Goal: Task Accomplishment & Management: Manage account settings

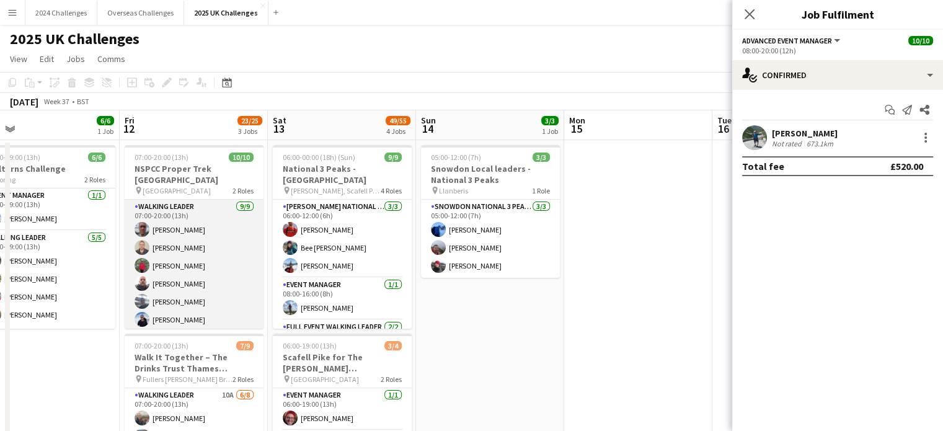
click at [186, 200] on app-card-role "Walking Leader [DATE] 07:00-20:00 (13h) [PERSON_NAME] [PERSON_NAME] [PERSON_NAM…" at bounding box center [194, 293] width 139 height 186
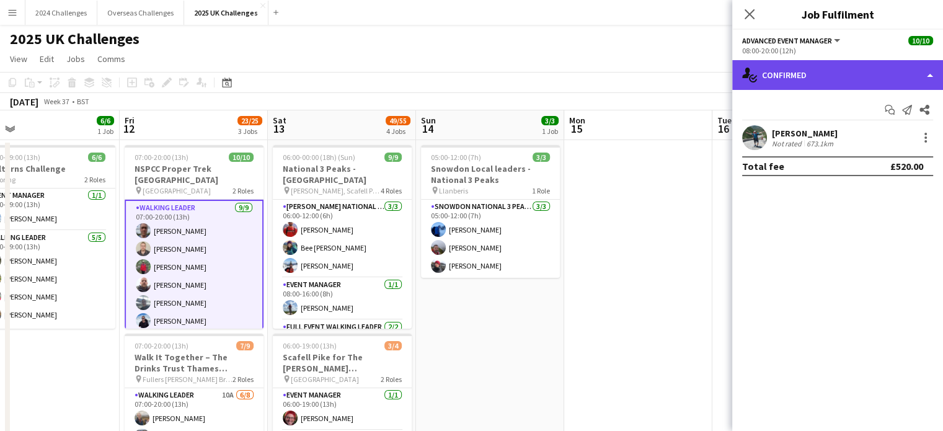
click at [926, 67] on div "single-neutral-actions-check-2 Confirmed" at bounding box center [837, 75] width 211 height 30
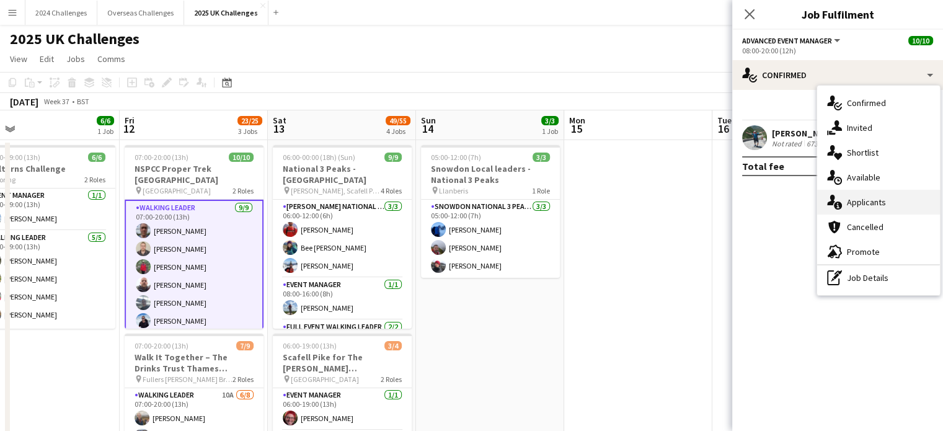
click at [881, 200] on div "single-neutral-actions-information Applicants" at bounding box center [878, 202] width 123 height 25
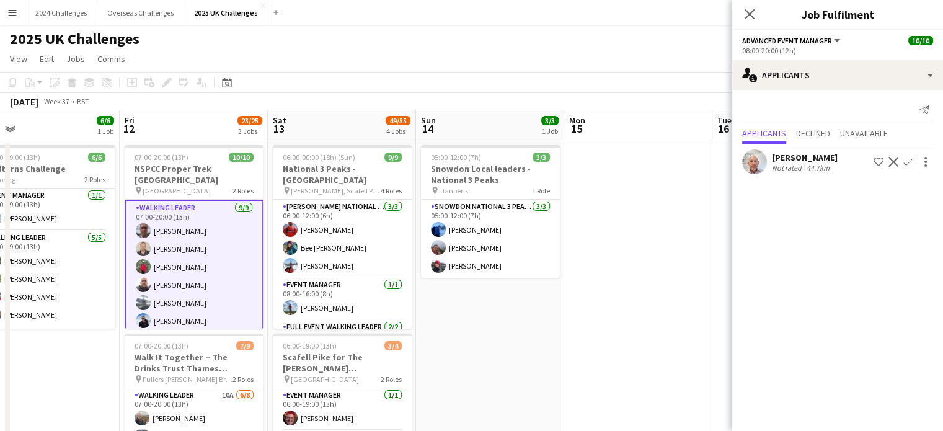
click at [159, 200] on app-card-role "Walking Leader [DATE] 07:00-20:00 (13h) [PERSON_NAME] [PERSON_NAME] [PERSON_NAM…" at bounding box center [194, 294] width 139 height 188
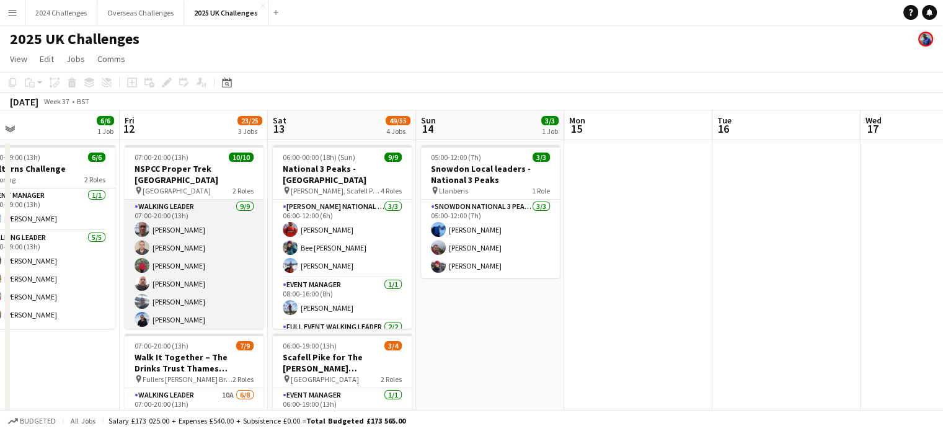
click at [159, 200] on app-card-role "Walking Leader [DATE] 07:00-20:00 (13h) [PERSON_NAME] [PERSON_NAME] [PERSON_NAM…" at bounding box center [194, 293] width 139 height 186
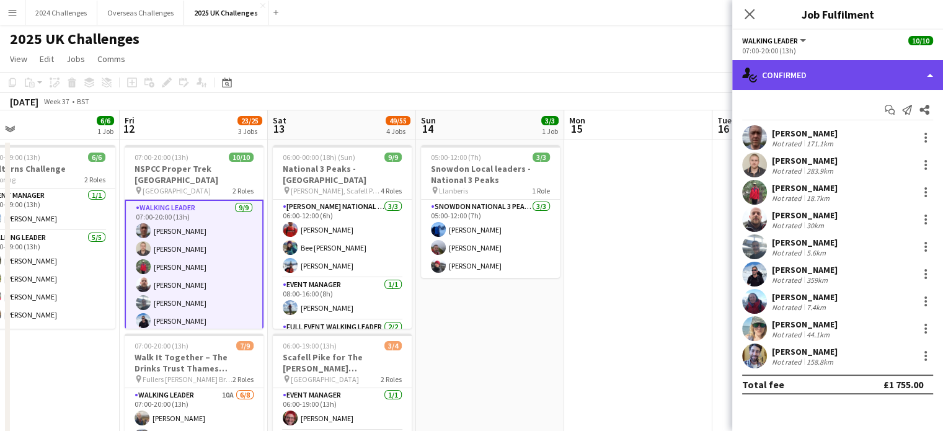
click at [813, 69] on div "single-neutral-actions-check-2 Confirmed" at bounding box center [837, 75] width 211 height 30
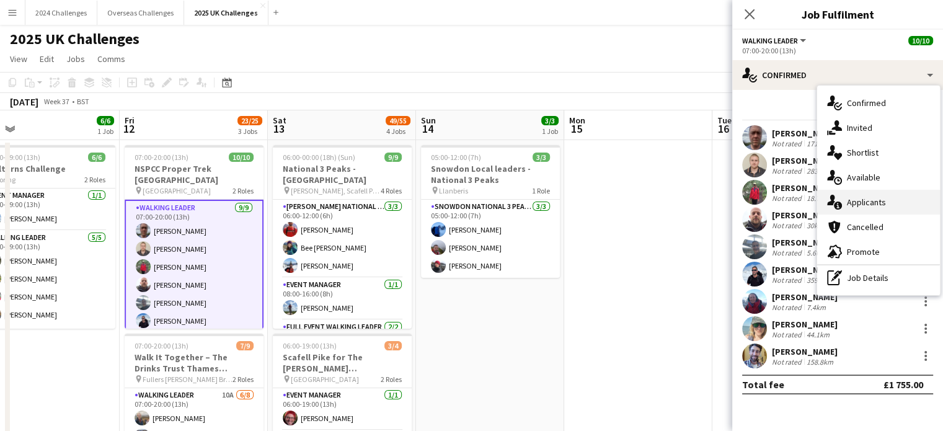
click at [860, 194] on div "single-neutral-actions-information Applicants" at bounding box center [878, 202] width 123 height 25
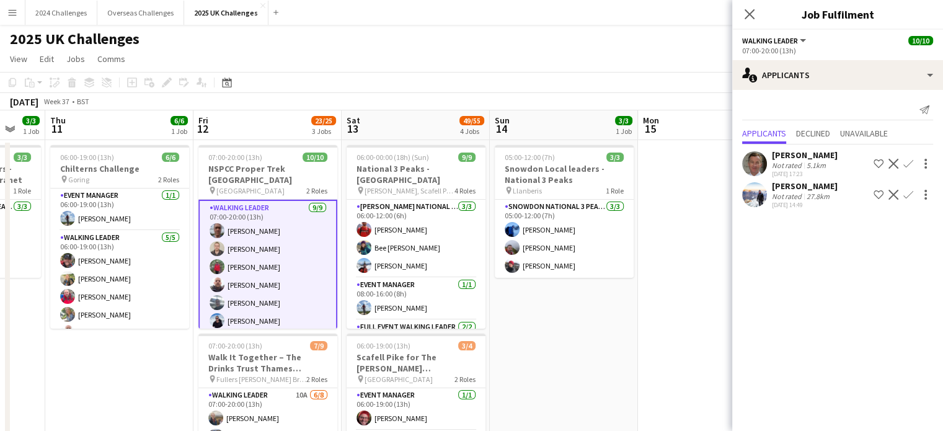
scroll to position [0, 394]
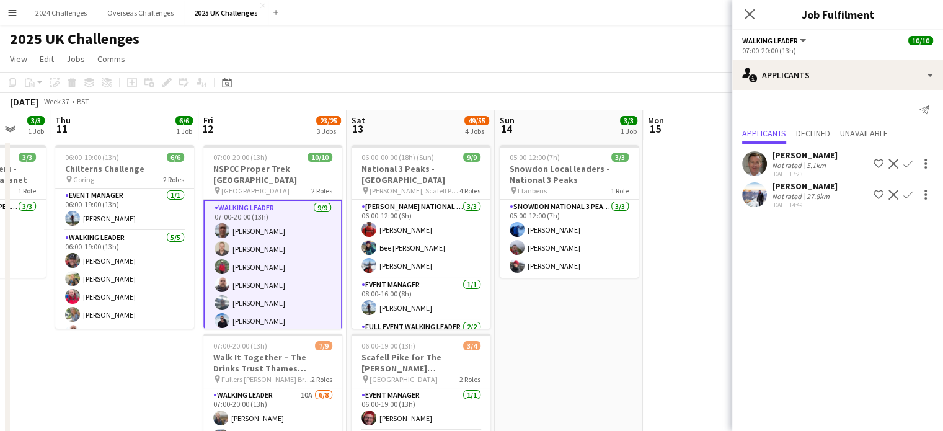
drag, startPoint x: 58, startPoint y: 354, endPoint x: 136, endPoint y: 326, distance: 83.5
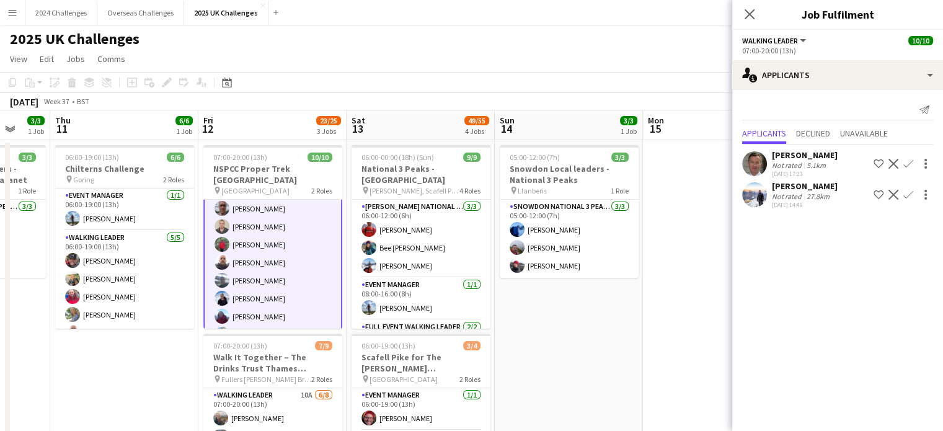
scroll to position [0, 0]
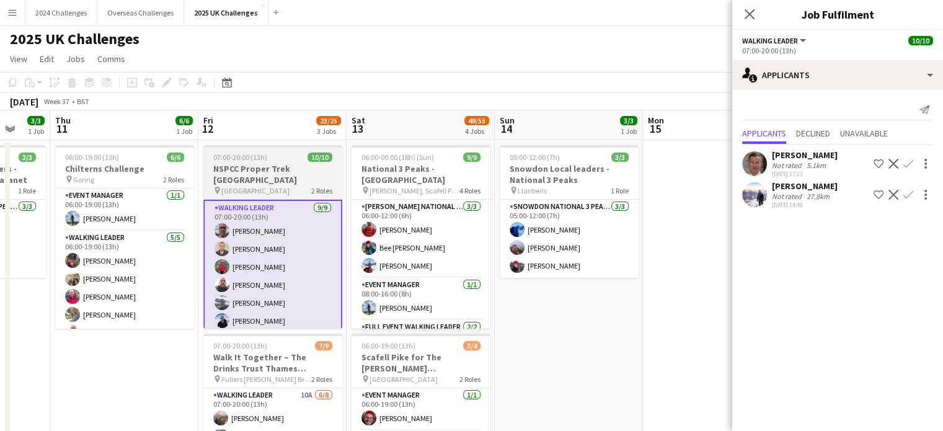
click at [264, 186] on span "[GEOGRAPHIC_DATA]" at bounding box center [255, 190] width 68 height 9
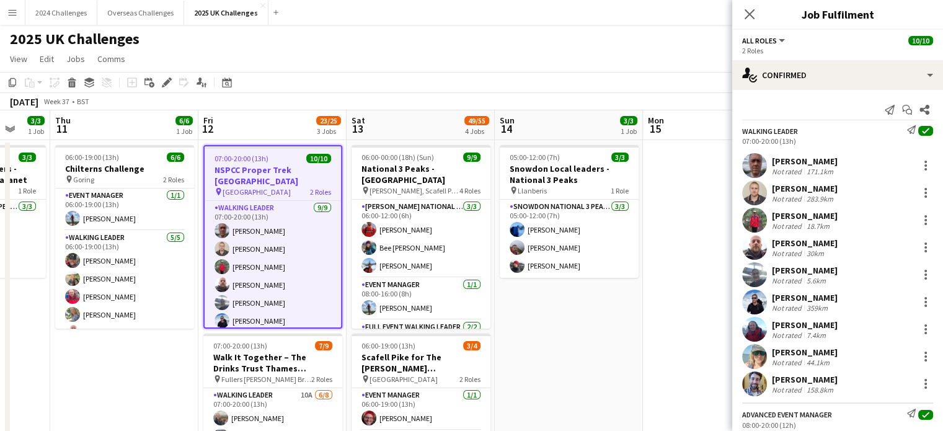
click at [166, 82] on icon at bounding box center [166, 82] width 7 height 7
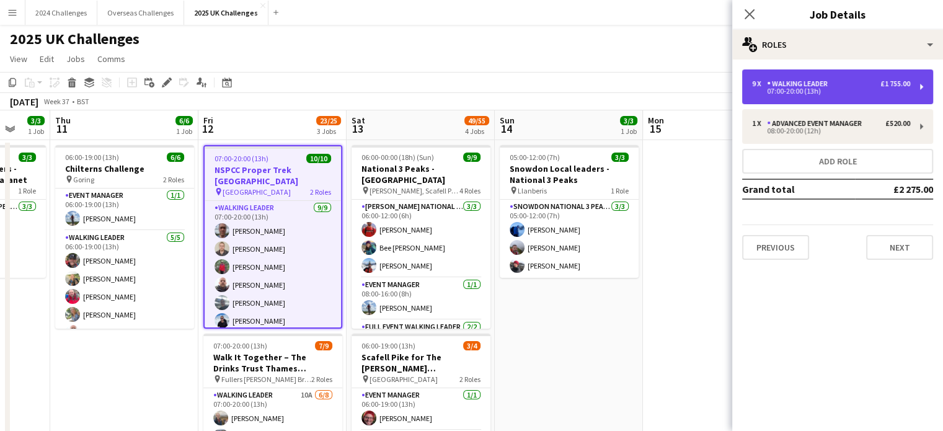
click at [858, 86] on div "9 x Walking Leader £1 755.00" at bounding box center [831, 83] width 158 height 9
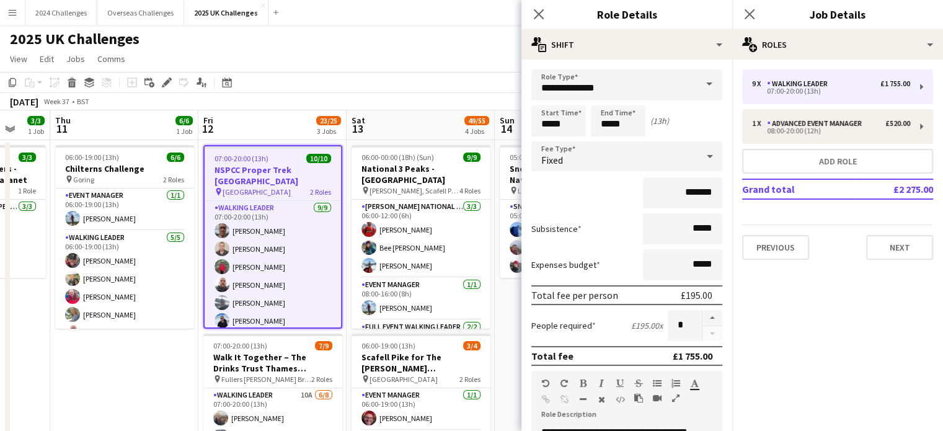
click at [704, 307] on form "**********" at bounding box center [626, 424] width 211 height 710
click at [704, 312] on button "button" at bounding box center [712, 318] width 20 height 16
type input "**"
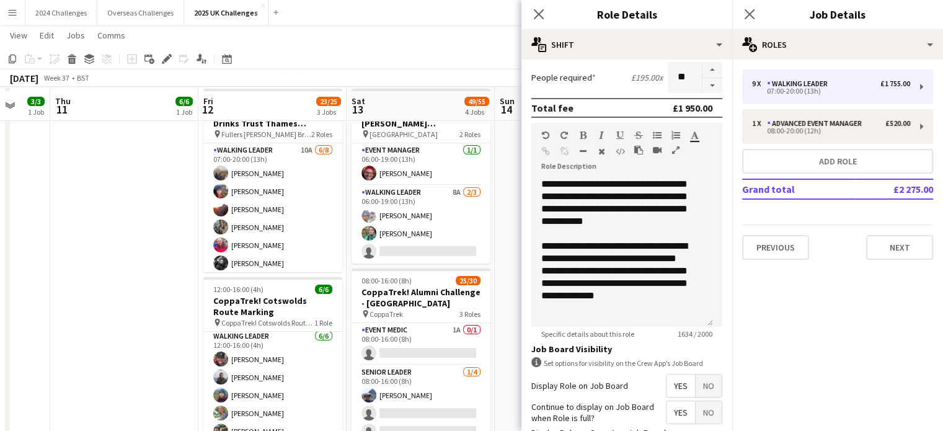
scroll to position [248, 0]
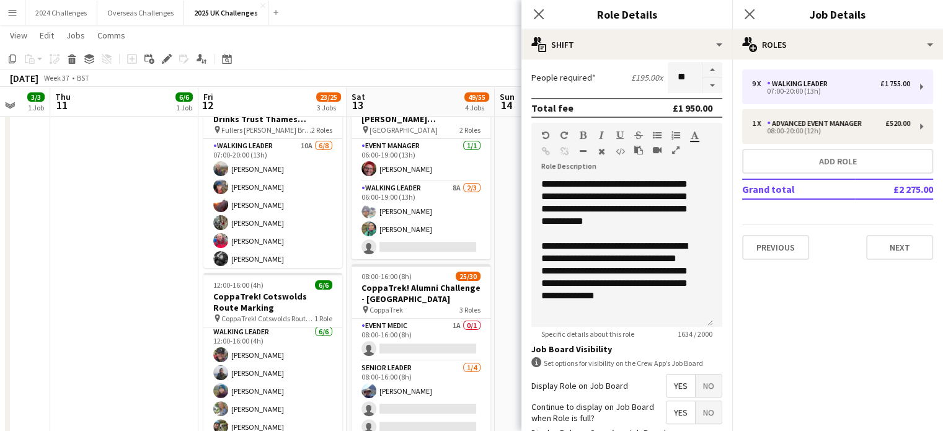
click at [846, 356] on mat-expansion-panel "pencil3 General details 9 x Walking Leader £1 755.00 07:00-20:00 (13h) 1 x Adva…" at bounding box center [837, 245] width 211 height 371
click at [412, 49] on app-toolbar "Copy Paste Paste Ctrl+V Paste with crew Ctrl+Shift+V Paste linked Job [GEOGRAPH…" at bounding box center [471, 58] width 943 height 21
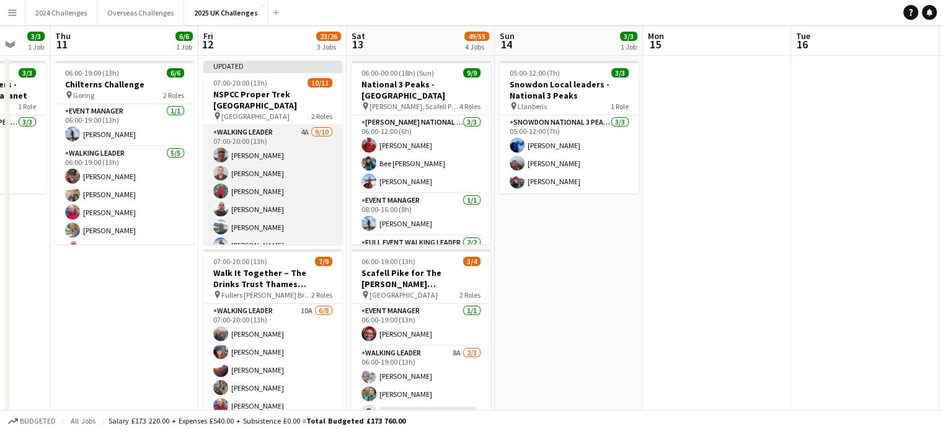
scroll to position [0, 0]
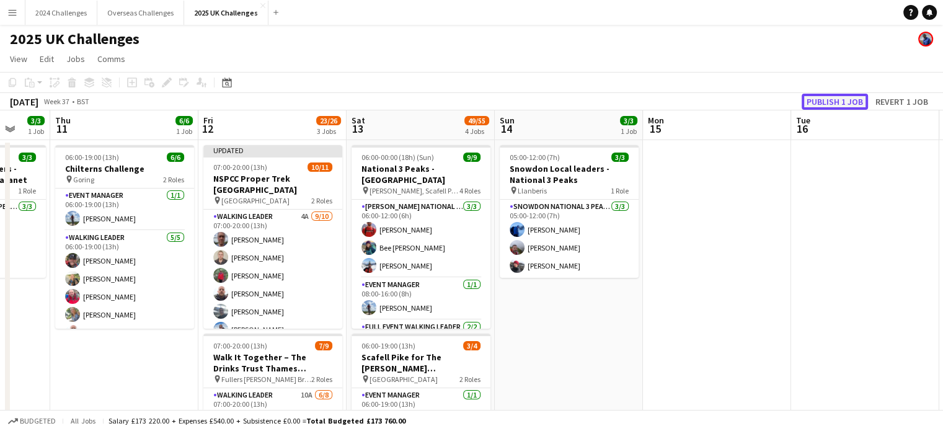
click at [836, 96] on button "Publish 1 job" at bounding box center [835, 102] width 66 height 16
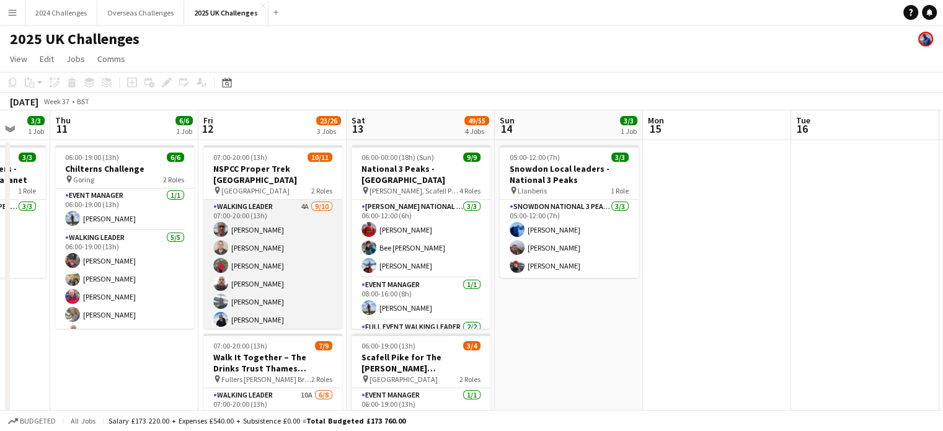
click at [250, 200] on app-card-role "Walking Leader 4A [DATE] 07:00-20:00 (13h) [PERSON_NAME] [PERSON_NAME] [PERSON_…" at bounding box center [272, 302] width 139 height 204
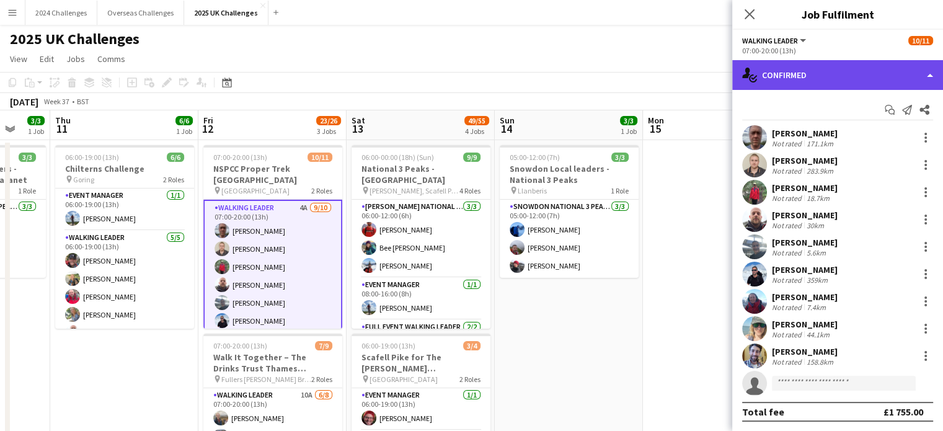
click at [810, 69] on div "single-neutral-actions-check-2 Confirmed" at bounding box center [837, 75] width 211 height 30
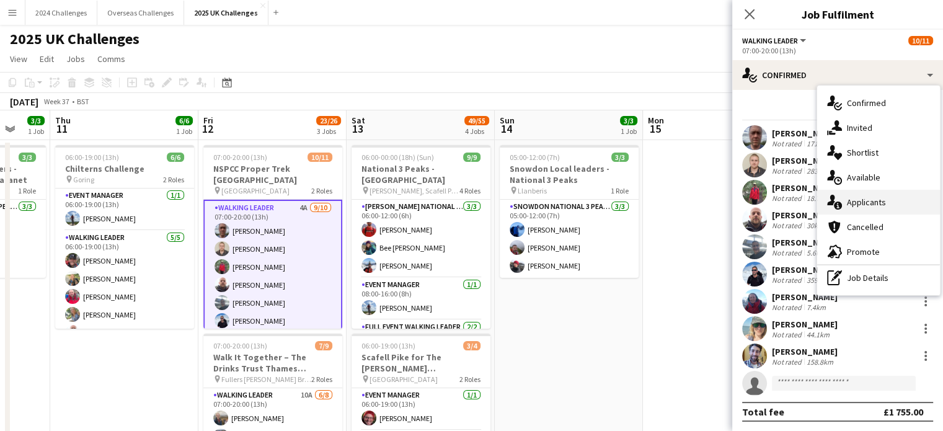
click at [877, 196] on div "single-neutral-actions-information Applicants" at bounding box center [878, 202] width 123 height 25
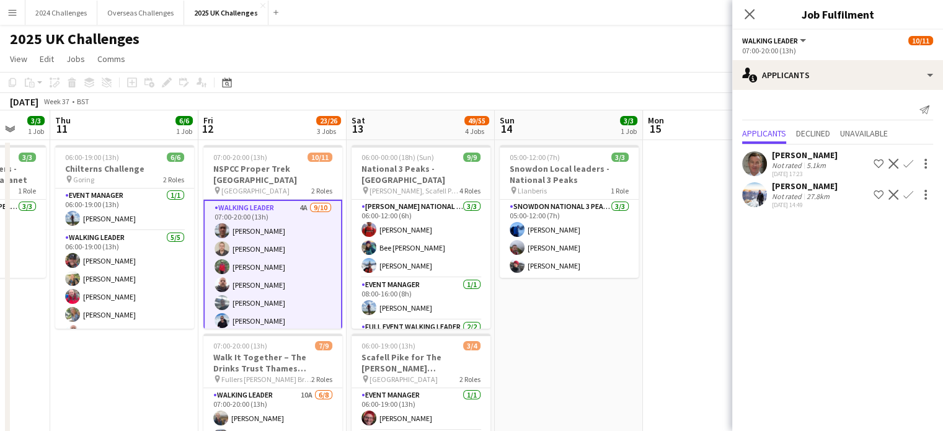
click at [908, 193] on app-icon "Confirm" at bounding box center [908, 195] width 10 height 10
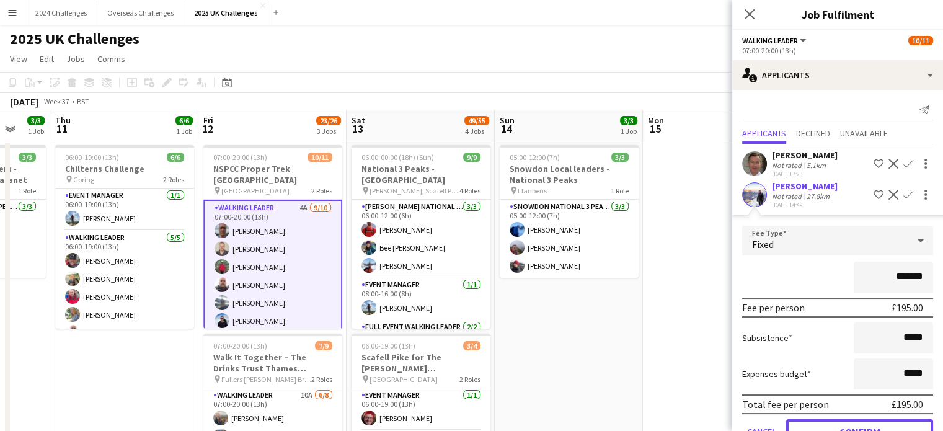
click at [905, 428] on button "Confirm" at bounding box center [859, 431] width 147 height 25
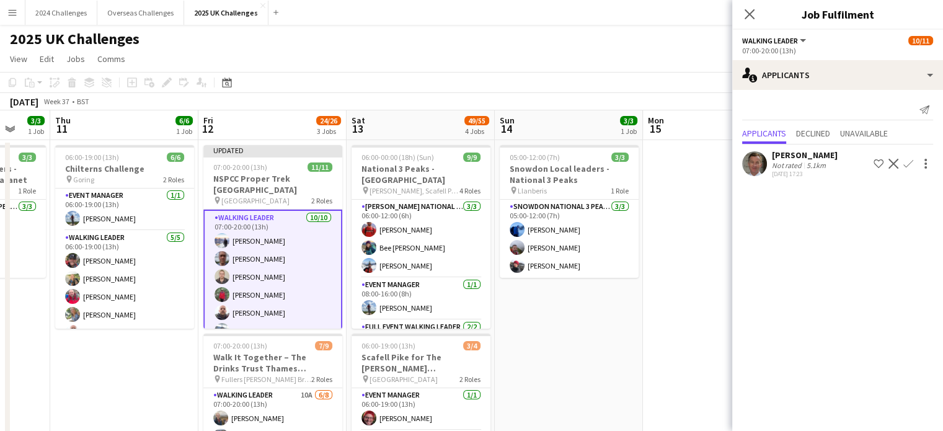
click at [602, 71] on app-page-menu "View Day view expanded Day view collapsed Month view Date picker Jump to [DATE]…" at bounding box center [471, 60] width 943 height 24
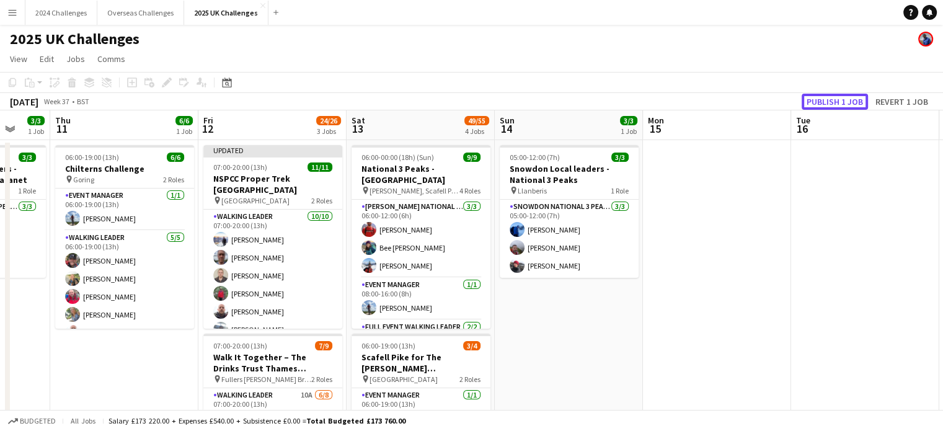
click at [826, 101] on button "Publish 1 job" at bounding box center [835, 102] width 66 height 16
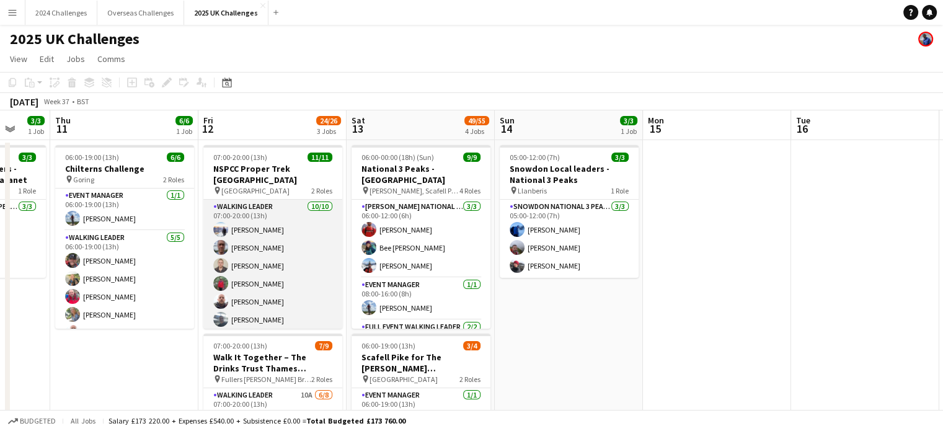
click at [265, 200] on app-card-role "Walking Leader [DATE] 07:00-20:00 (13h) [PERSON_NAME] [PERSON_NAME] [PERSON_NAM…" at bounding box center [272, 302] width 139 height 204
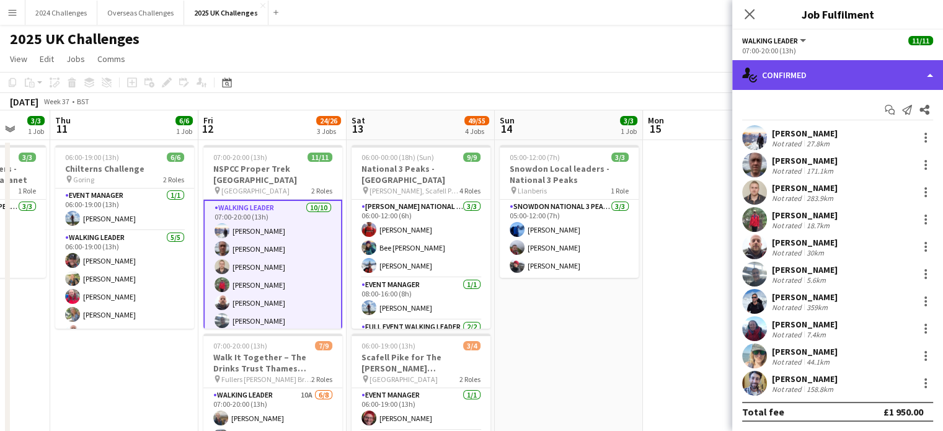
click at [803, 76] on div "single-neutral-actions-check-2 Confirmed" at bounding box center [837, 75] width 211 height 30
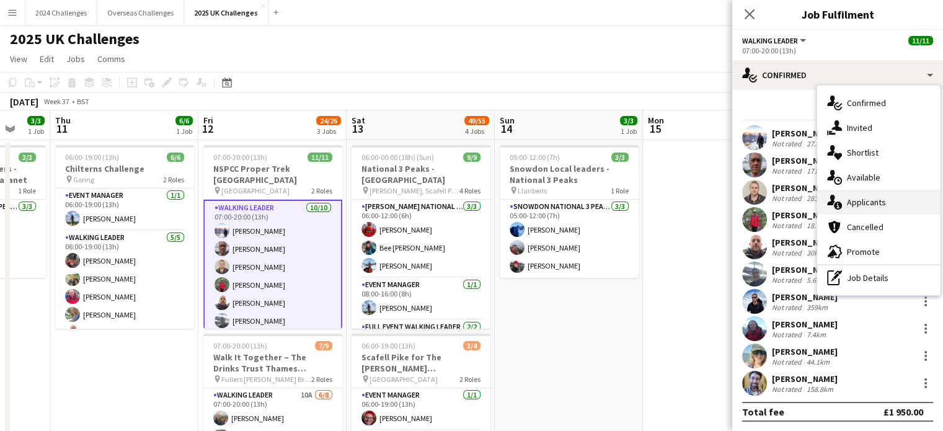
click at [877, 193] on div "single-neutral-actions-information Applicants" at bounding box center [878, 202] width 123 height 25
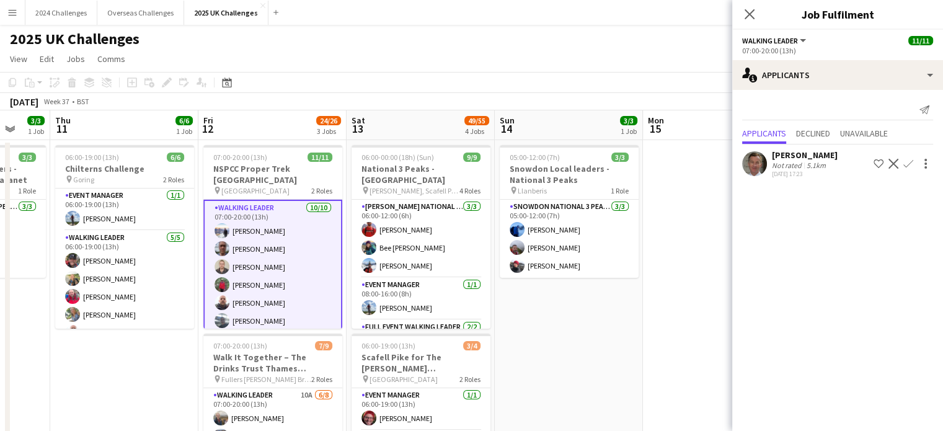
click at [808, 161] on div "5.1km" at bounding box center [816, 165] width 24 height 9
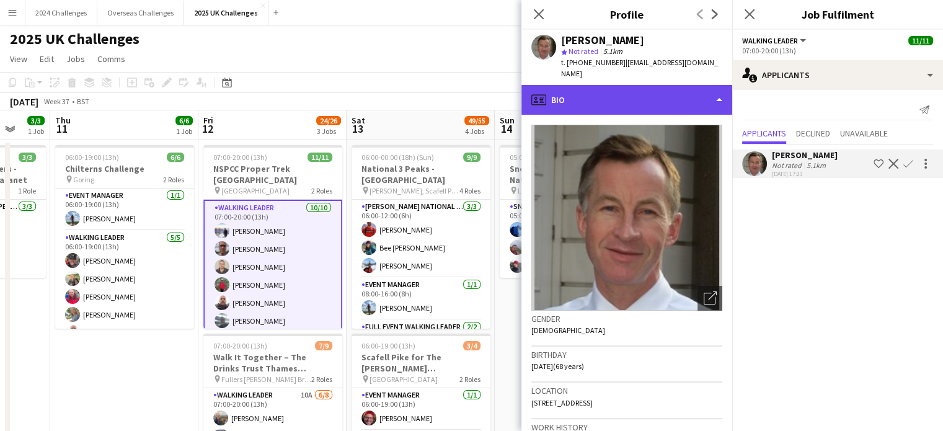
click at [717, 86] on div "profile Bio" at bounding box center [626, 100] width 211 height 30
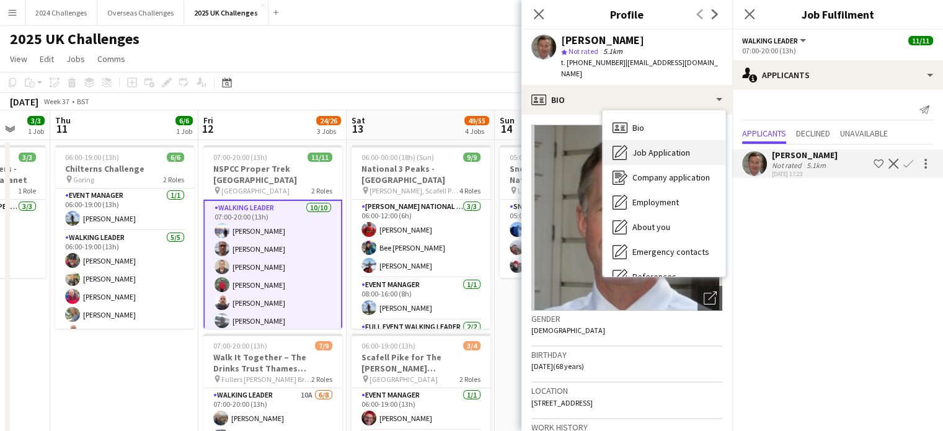
click at [647, 140] on div "Job Application Job Application" at bounding box center [664, 152] width 123 height 25
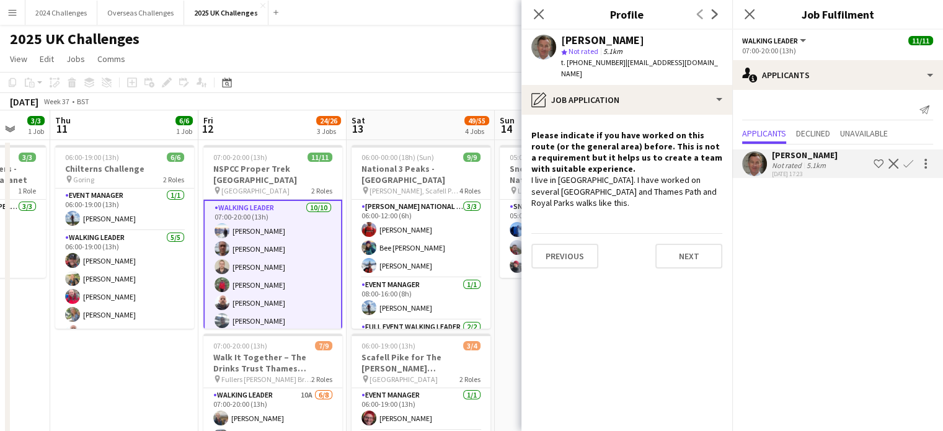
click at [439, 46] on div "2025 UK Challenges" at bounding box center [471, 37] width 943 height 24
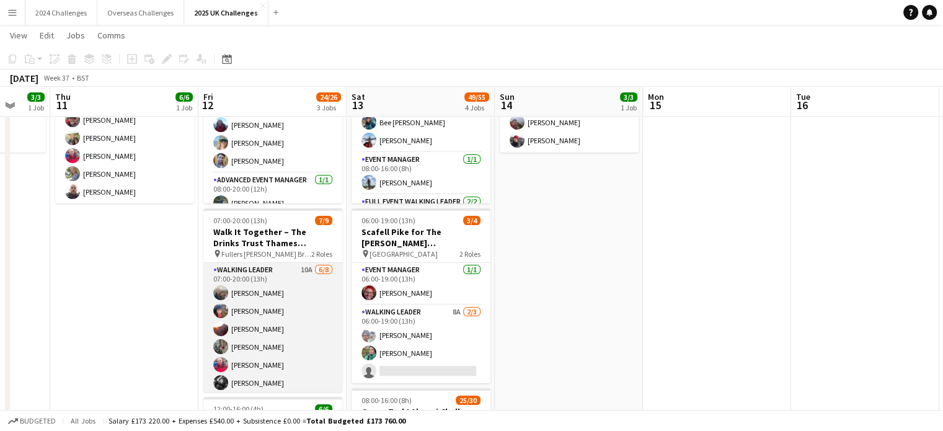
click at [260, 270] on app-card-role "Walking Leader 10A [DATE] 07:00-20:00 (13h) [PERSON_NAME] [PERSON_NAME] [PERSON…" at bounding box center [272, 347] width 139 height 168
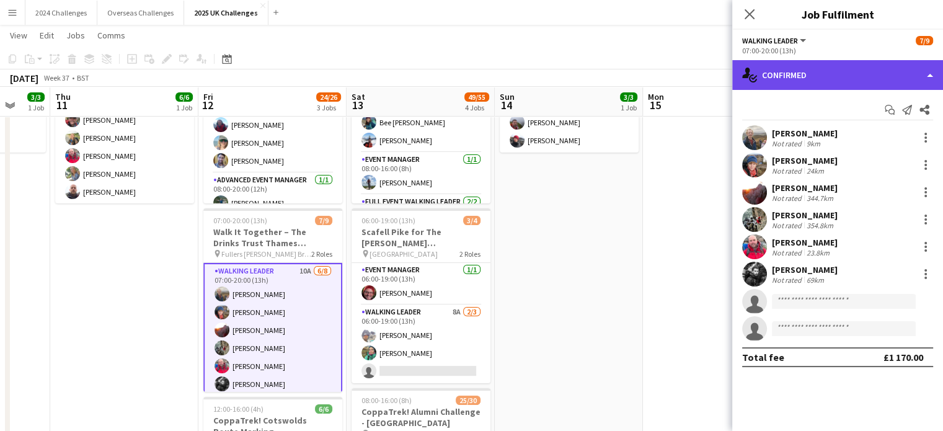
click at [824, 74] on div "single-neutral-actions-check-2 Confirmed" at bounding box center [837, 75] width 211 height 30
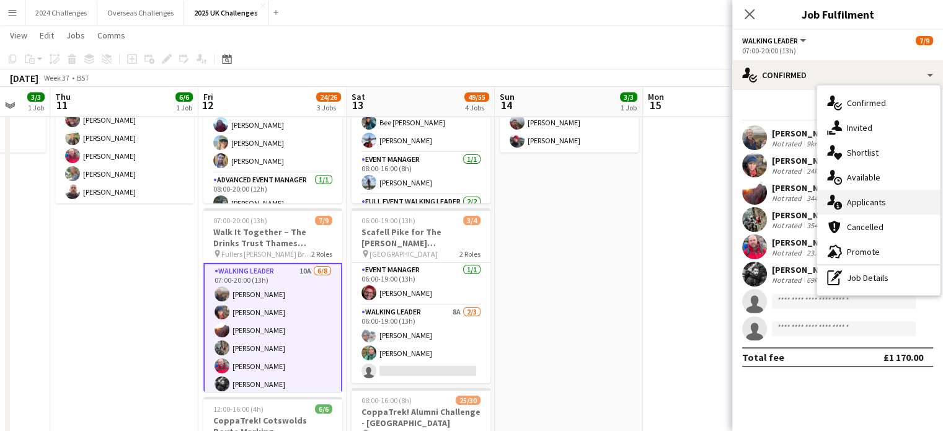
click at [880, 195] on div "single-neutral-actions-information Applicants" at bounding box center [878, 202] width 123 height 25
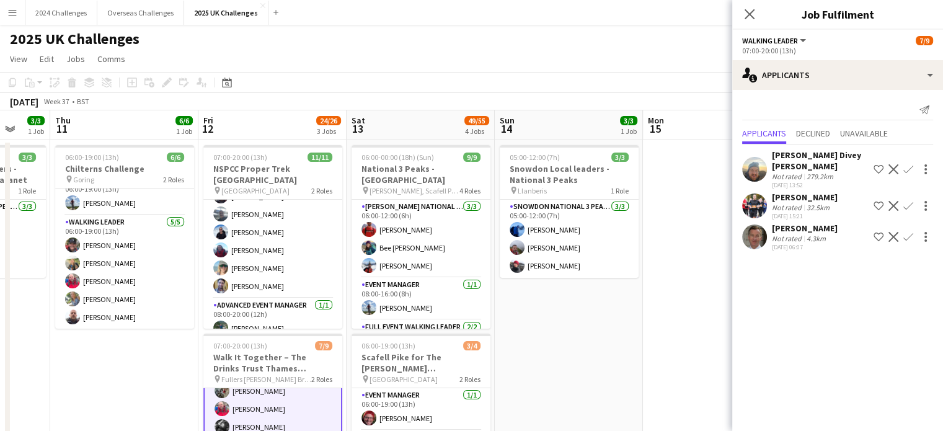
click at [802, 192] on div "[PERSON_NAME]" at bounding box center [805, 197] width 66 height 11
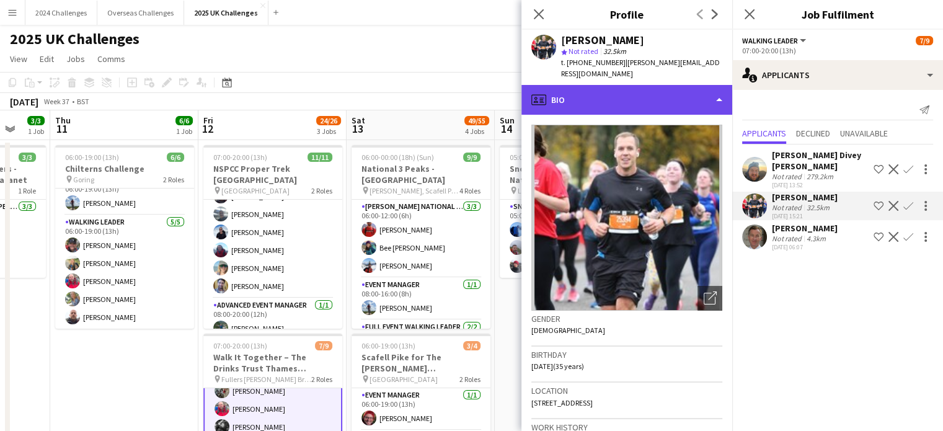
click at [717, 92] on div "profile Bio" at bounding box center [626, 100] width 211 height 30
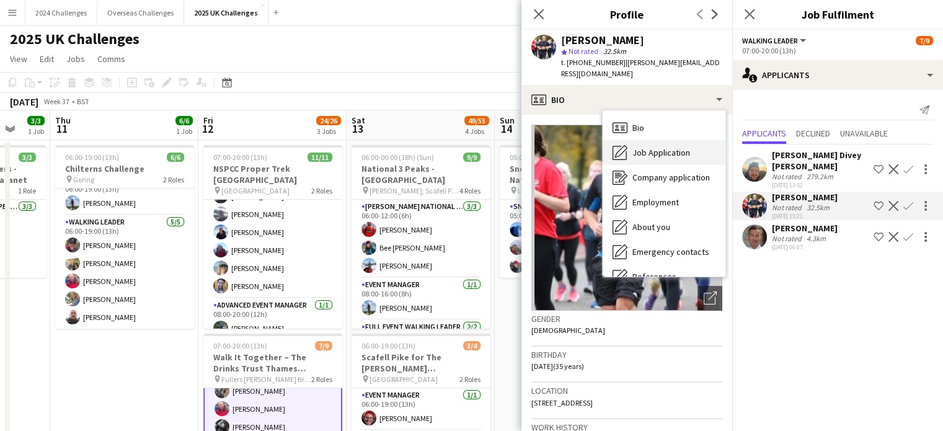
click at [683, 140] on div "Job Application Job Application" at bounding box center [664, 152] width 123 height 25
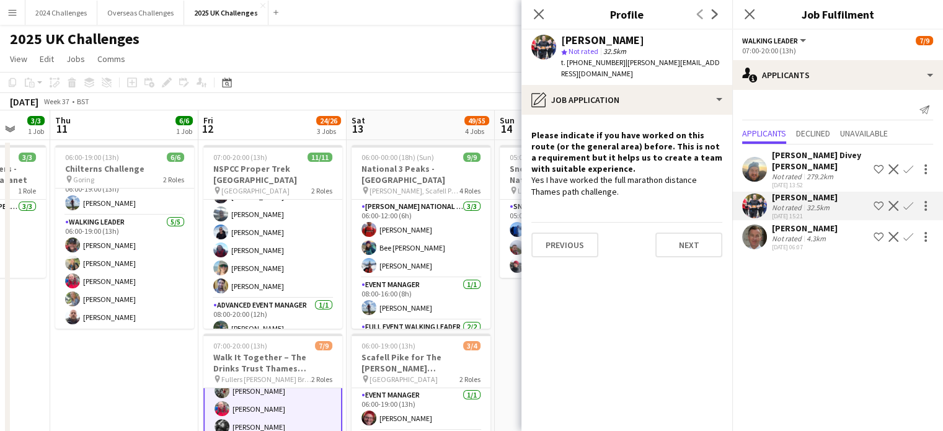
click at [792, 172] on div "Not rated" at bounding box center [788, 176] width 32 height 9
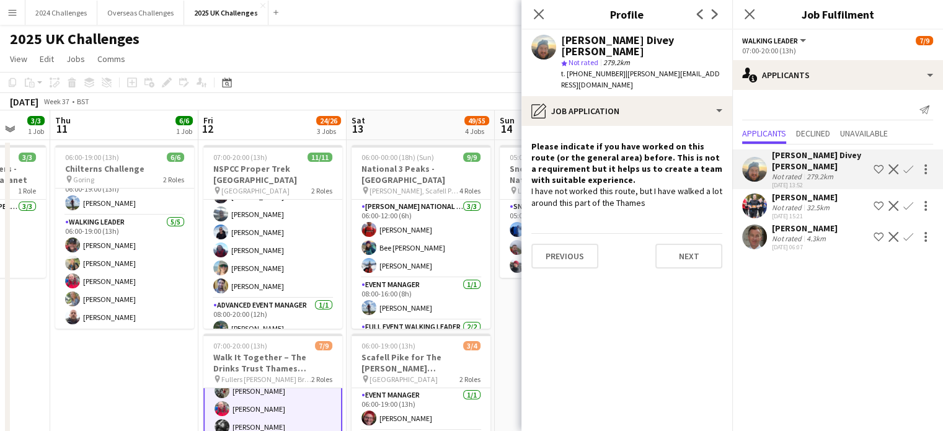
click at [788, 192] on div "[PERSON_NAME]" at bounding box center [805, 197] width 66 height 11
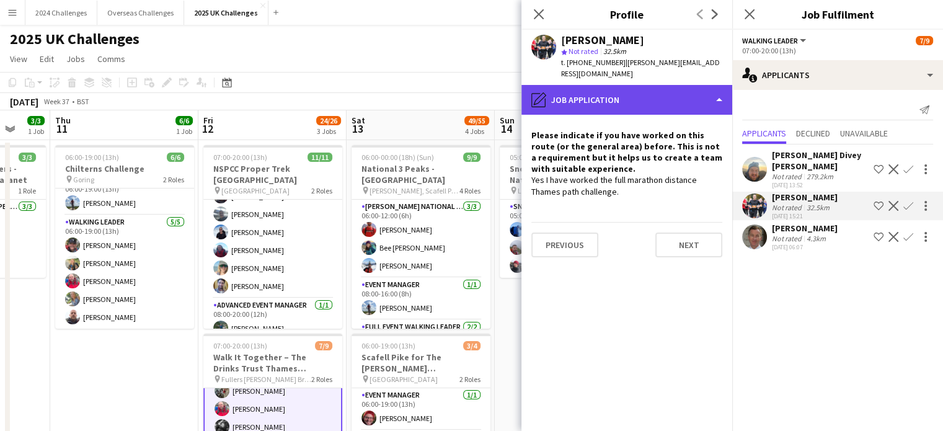
click at [697, 96] on div "pencil4 Job Application" at bounding box center [626, 100] width 211 height 30
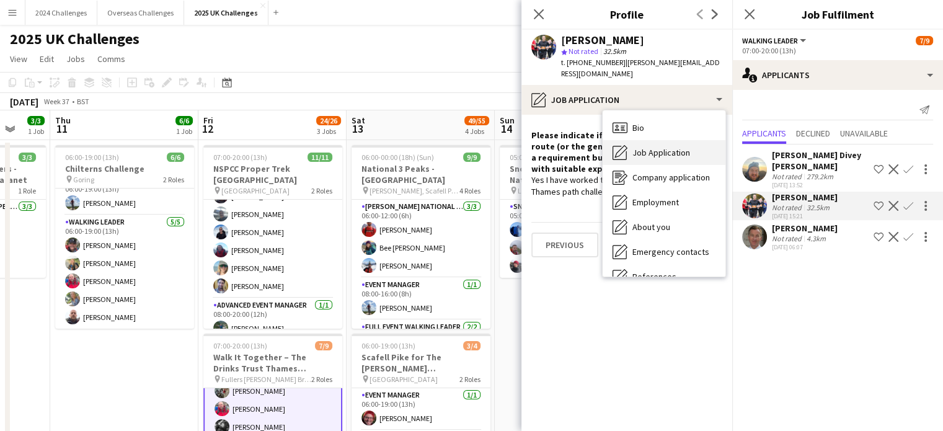
click at [685, 140] on div "Job Application Job Application" at bounding box center [664, 152] width 123 height 25
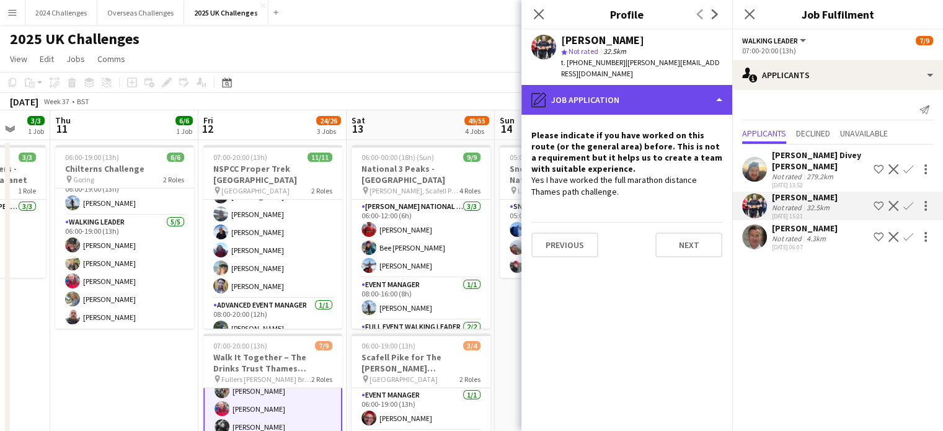
click at [715, 86] on div "pencil4 Job Application" at bounding box center [626, 100] width 211 height 30
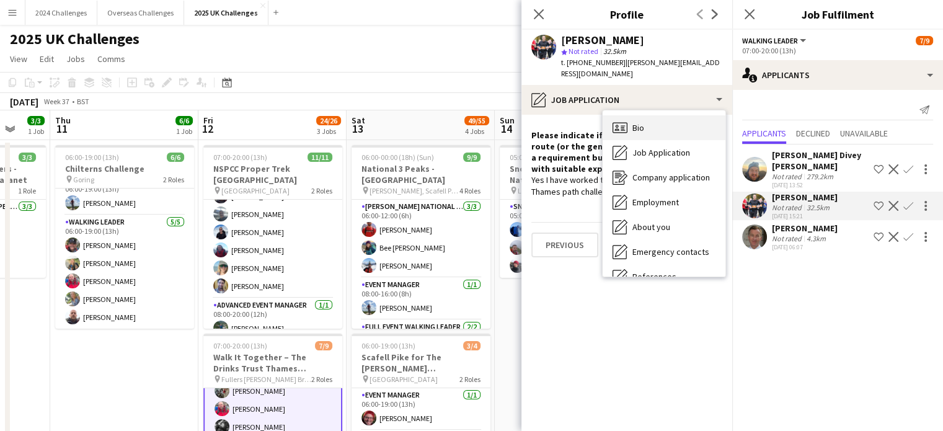
click at [645, 117] on div "Bio Bio" at bounding box center [664, 127] width 123 height 25
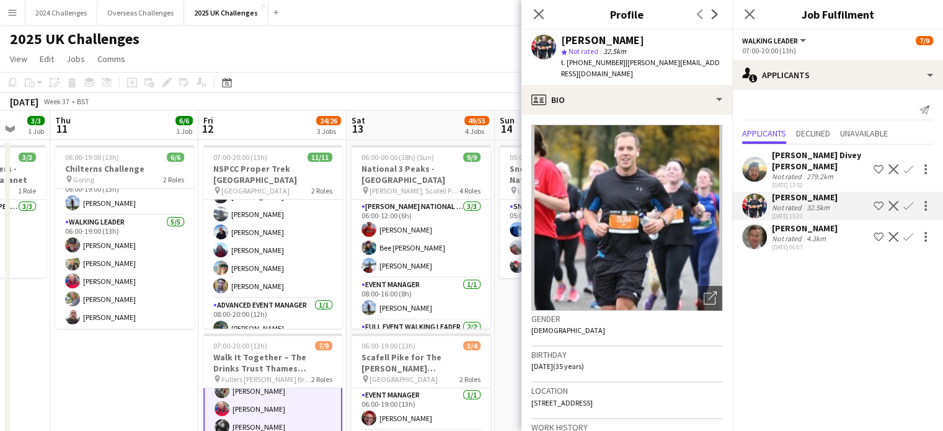
drag, startPoint x: 663, startPoint y: 389, endPoint x: 628, endPoint y: 394, distance: 35.7
click at [628, 394] on div "Location [STREET_ADDRESS]" at bounding box center [626, 400] width 191 height 36
copy span "RM12 5SU"
click at [447, 46] on div "2025 UK Challenges" at bounding box center [471, 37] width 943 height 24
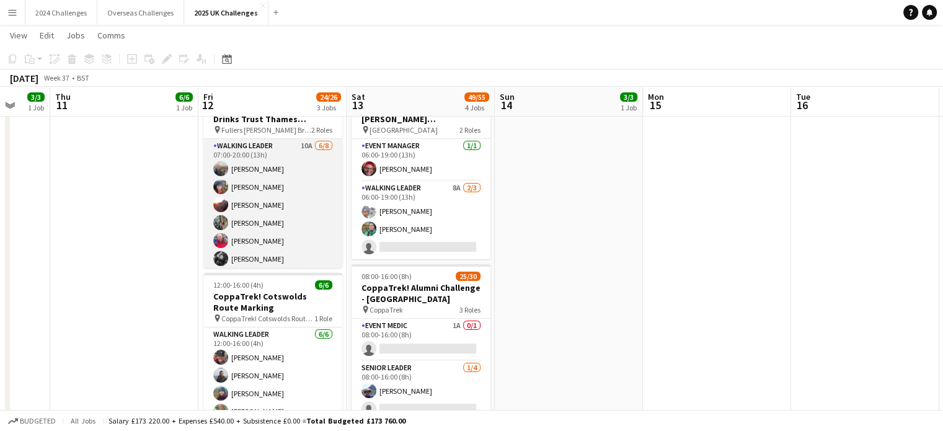
click at [262, 148] on app-card-role "Walking Leader 10A [DATE] 07:00-20:00 (13h) [PERSON_NAME] [PERSON_NAME] [PERSON…" at bounding box center [272, 223] width 139 height 168
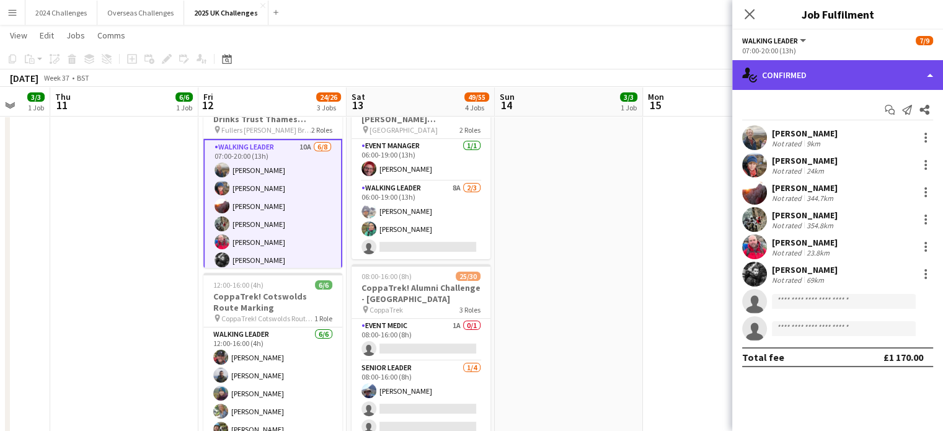
click at [813, 70] on div "single-neutral-actions-check-2 Confirmed" at bounding box center [837, 75] width 211 height 30
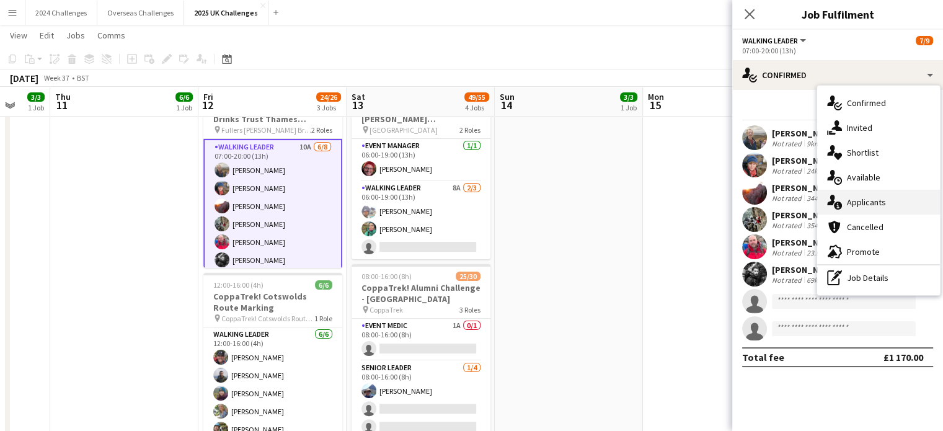
click at [883, 204] on div "single-neutral-actions-information Applicants" at bounding box center [878, 202] width 123 height 25
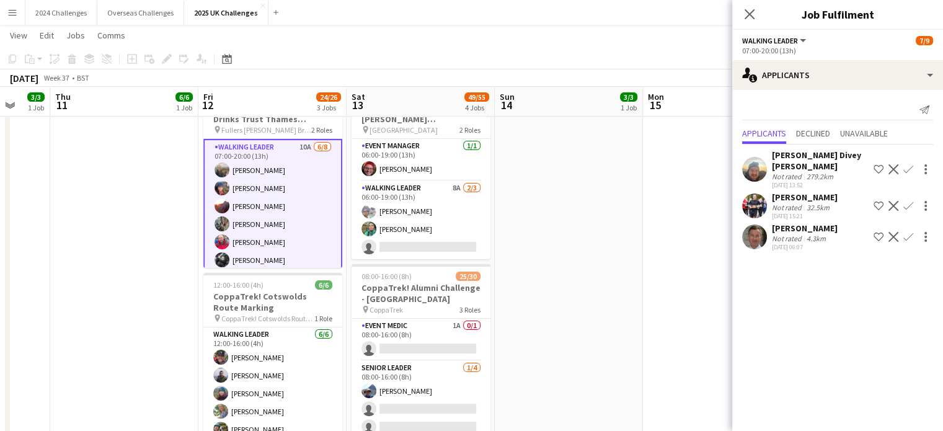
click at [815, 192] on div "[PERSON_NAME]" at bounding box center [805, 197] width 66 height 11
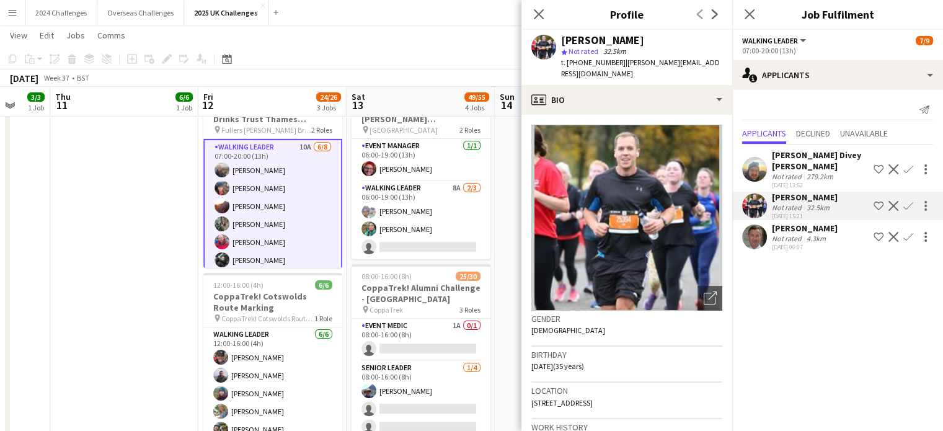
drag, startPoint x: 619, startPoint y: 64, endPoint x: 579, endPoint y: 65, distance: 40.3
click at [579, 65] on span "t. [PHONE_NUMBER]" at bounding box center [593, 62] width 64 height 9
copy span "07500867555"
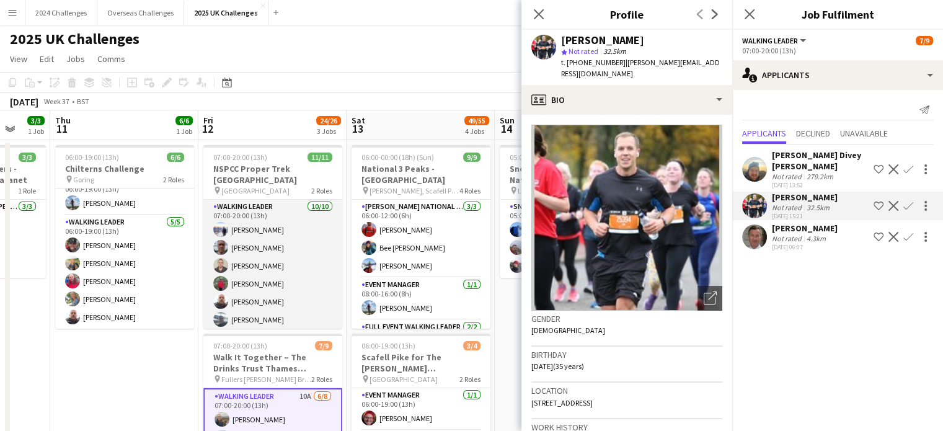
click at [273, 200] on app-card-role "Walking Leader [DATE] 07:00-20:00 (13h) [PERSON_NAME] [PERSON_NAME] [PERSON_NAM…" at bounding box center [272, 302] width 139 height 204
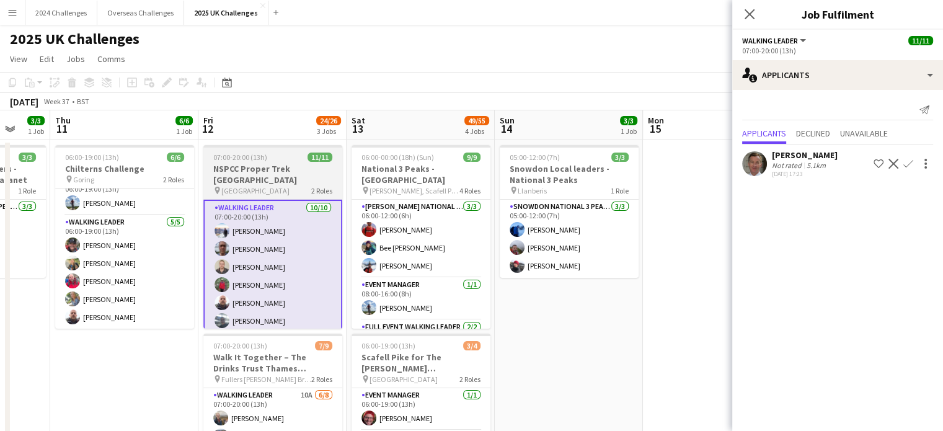
click at [247, 170] on h3 "NSPCC Proper Trek [GEOGRAPHIC_DATA]" at bounding box center [272, 174] width 139 height 22
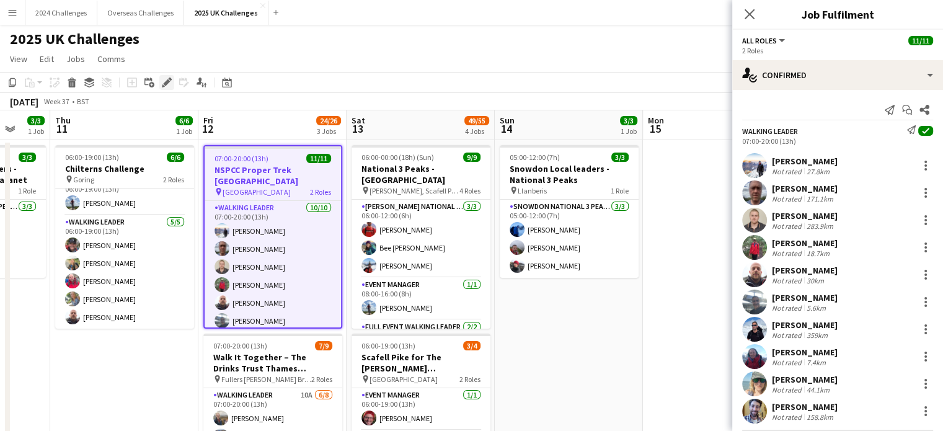
click at [167, 85] on icon "Edit" at bounding box center [167, 82] width 10 height 10
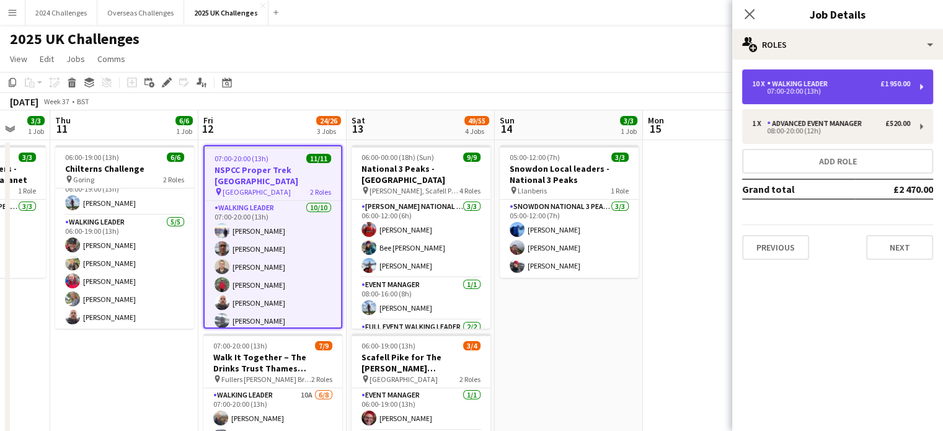
click at [802, 89] on div "07:00-20:00 (13h)" at bounding box center [831, 91] width 158 height 6
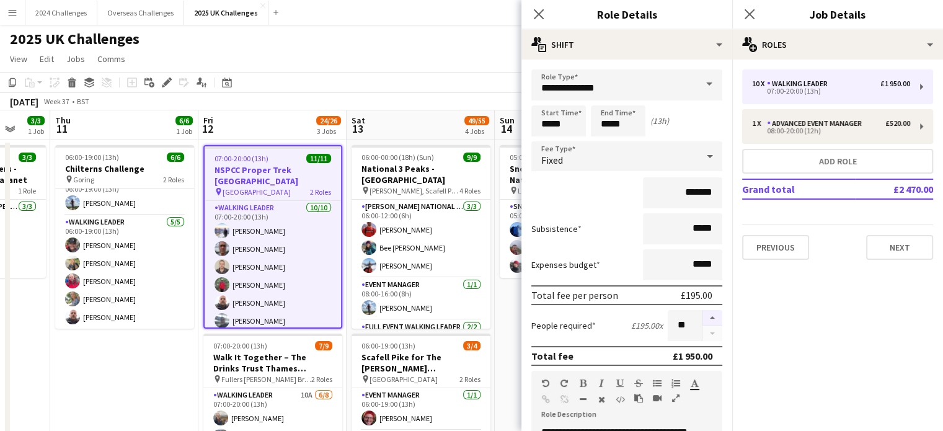
click at [702, 318] on button "button" at bounding box center [712, 318] width 20 height 16
type input "**"
click at [449, 42] on div "2025 UK Challenges" at bounding box center [471, 37] width 943 height 24
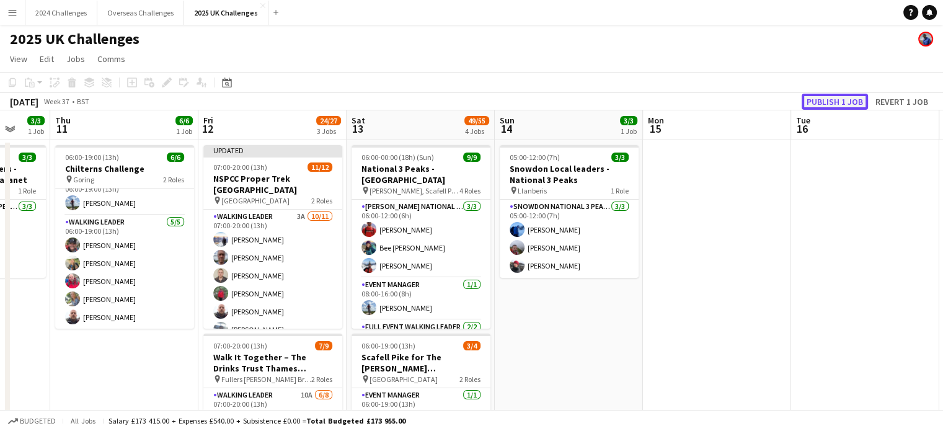
click at [836, 101] on button "Publish 1 job" at bounding box center [835, 102] width 66 height 16
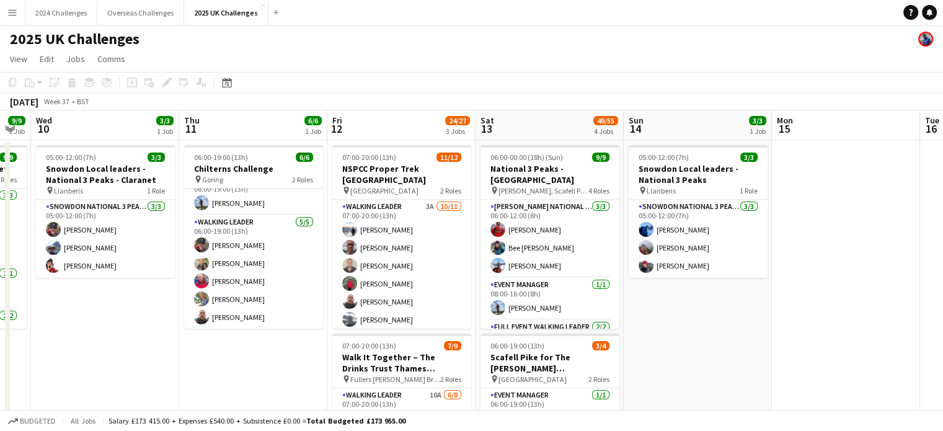
scroll to position [0, 327]
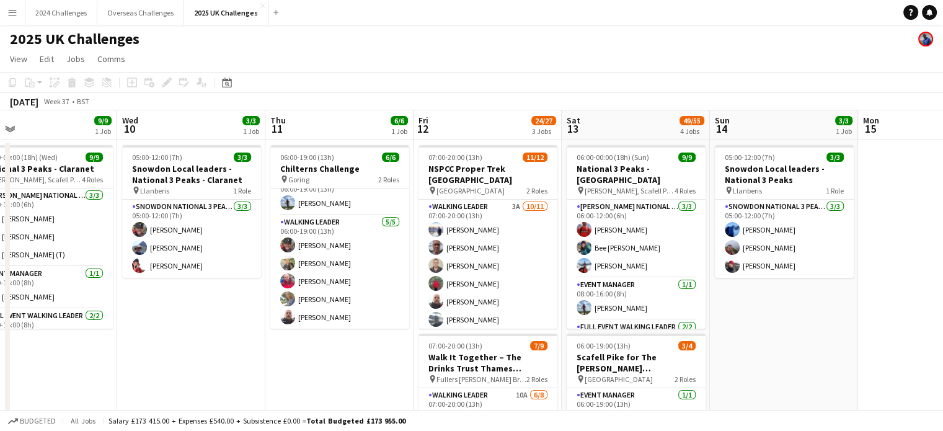
drag, startPoint x: 148, startPoint y: 344, endPoint x: 337, endPoint y: 342, distance: 189.1
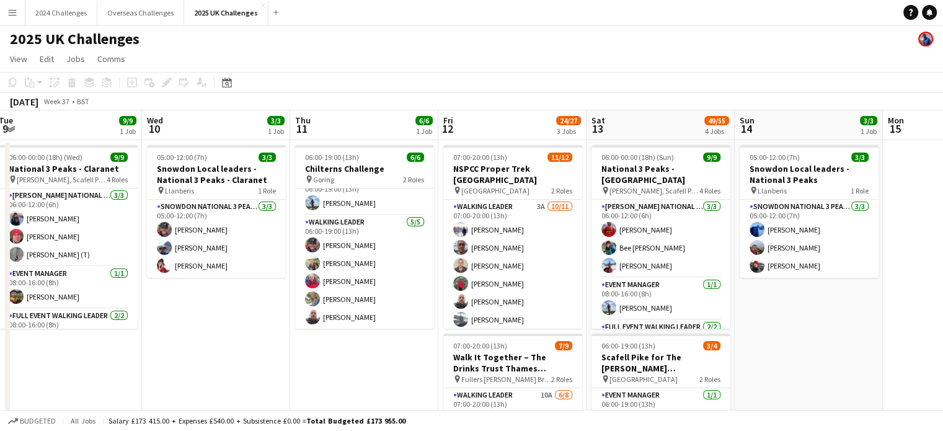
scroll to position [0, 469]
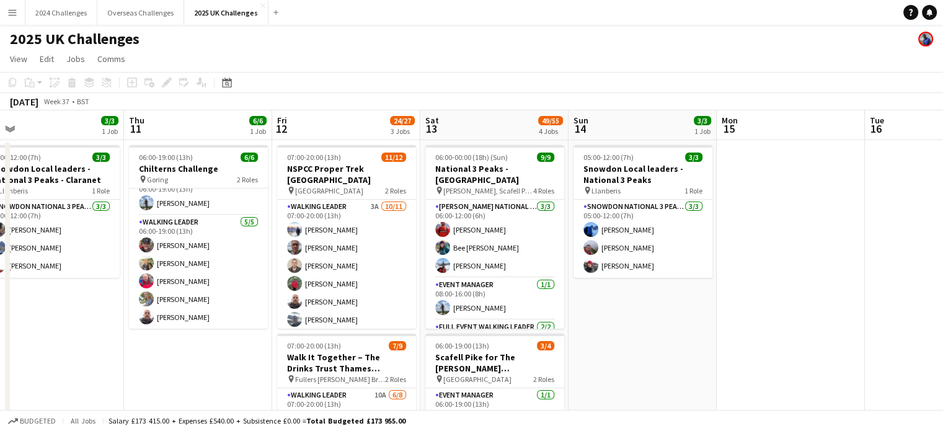
drag, startPoint x: 200, startPoint y: 332, endPoint x: 57, endPoint y: 293, distance: 147.7
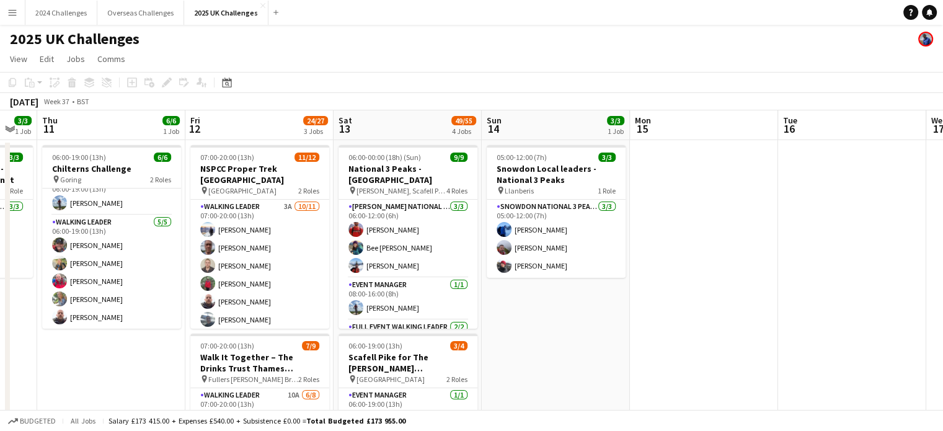
scroll to position [0, 568]
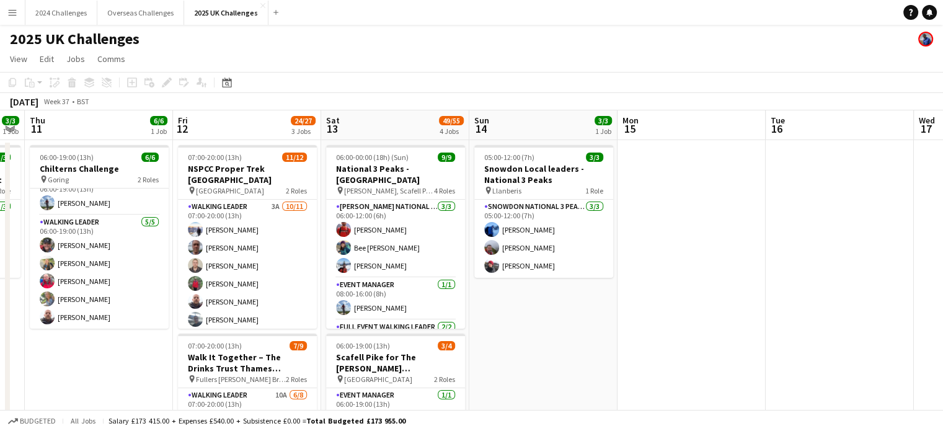
drag, startPoint x: 662, startPoint y: 335, endPoint x: 563, endPoint y: 330, distance: 99.3
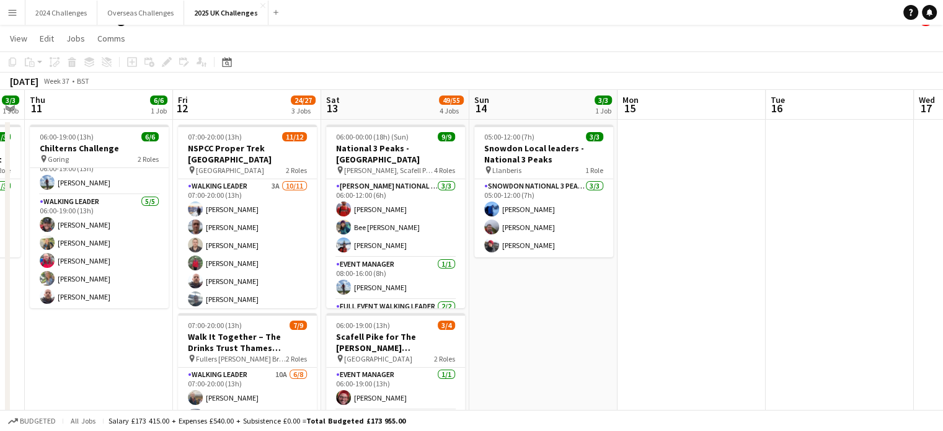
scroll to position [0, 0]
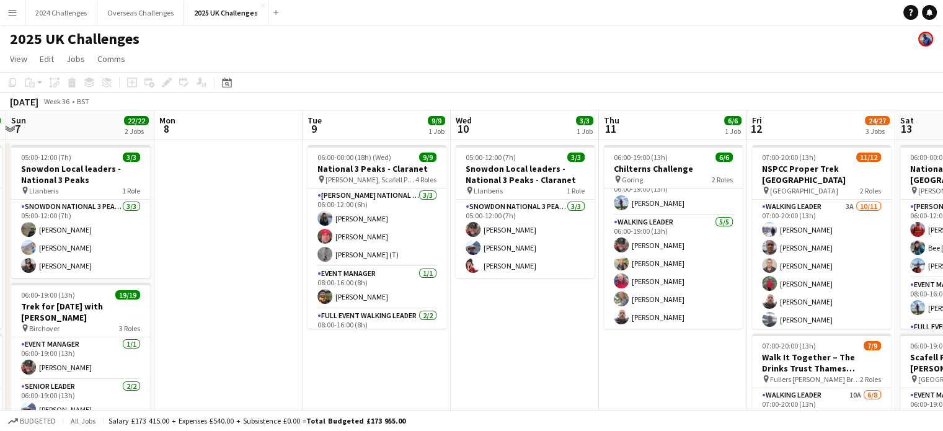
drag, startPoint x: 112, startPoint y: 343, endPoint x: 683, endPoint y: 324, distance: 571.3
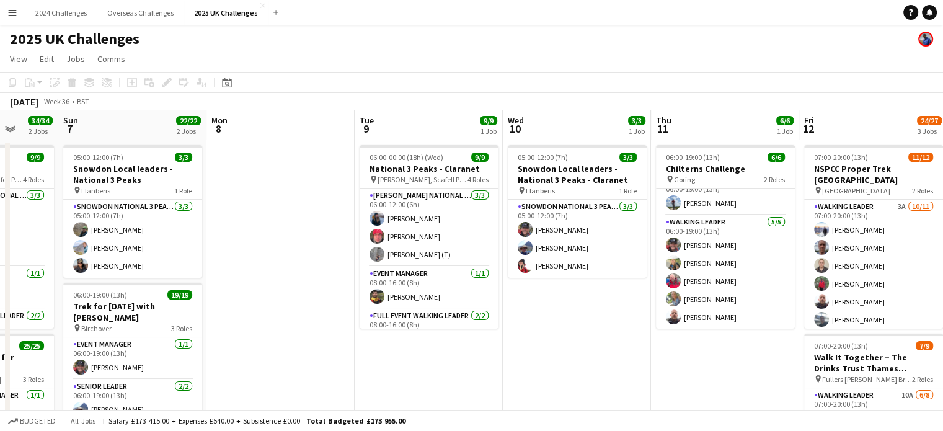
scroll to position [0, 352]
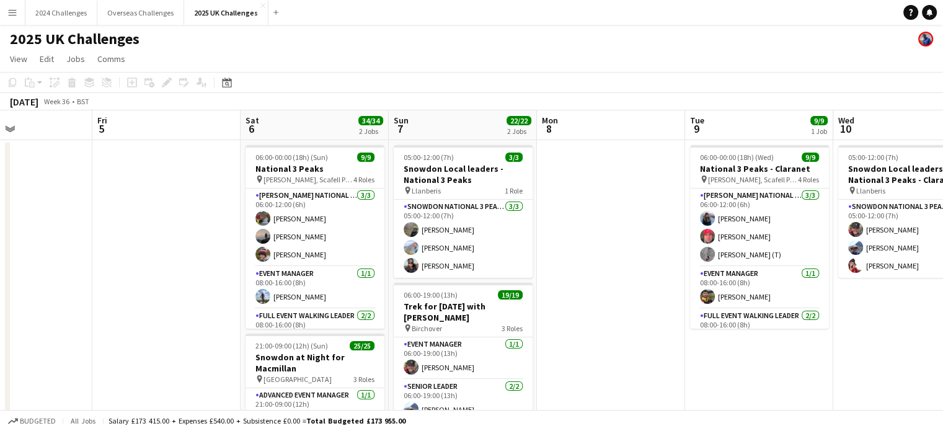
drag, startPoint x: 325, startPoint y: 334, endPoint x: 694, endPoint y: 327, distance: 369.5
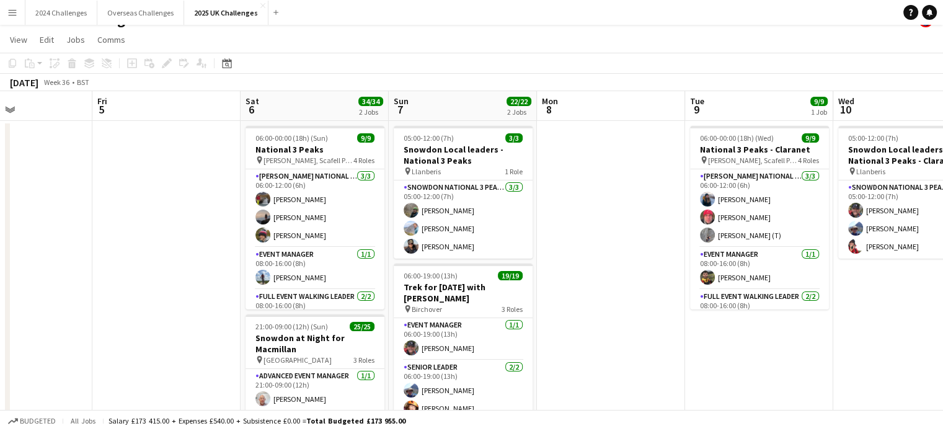
scroll to position [0, 0]
